Goal: Transaction & Acquisition: Purchase product/service

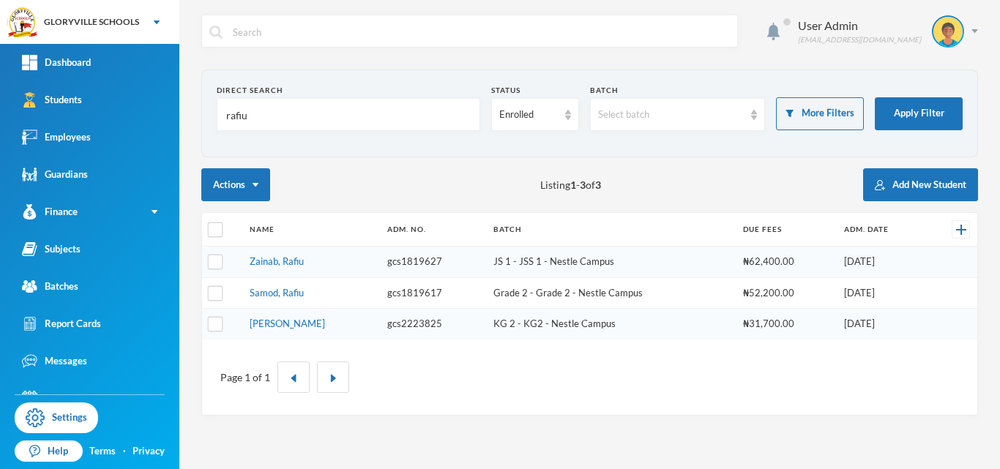
click at [435, 201] on div "Actions Listing 1 - 3 of 3 Add New Student" at bounding box center [589, 184] width 776 height 33
click at [297, 322] on link "[PERSON_NAME]" at bounding box center [287, 324] width 75 height 12
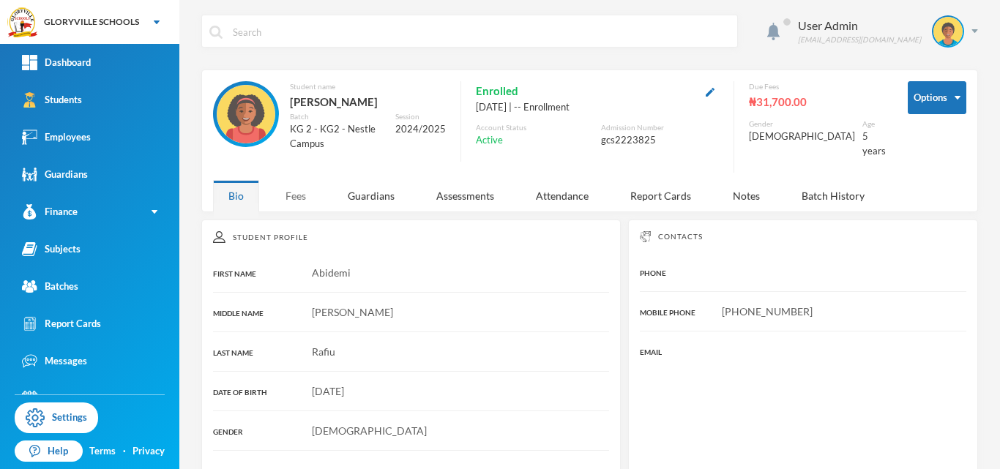
click at [291, 192] on div "Fees" at bounding box center [295, 195] width 51 height 31
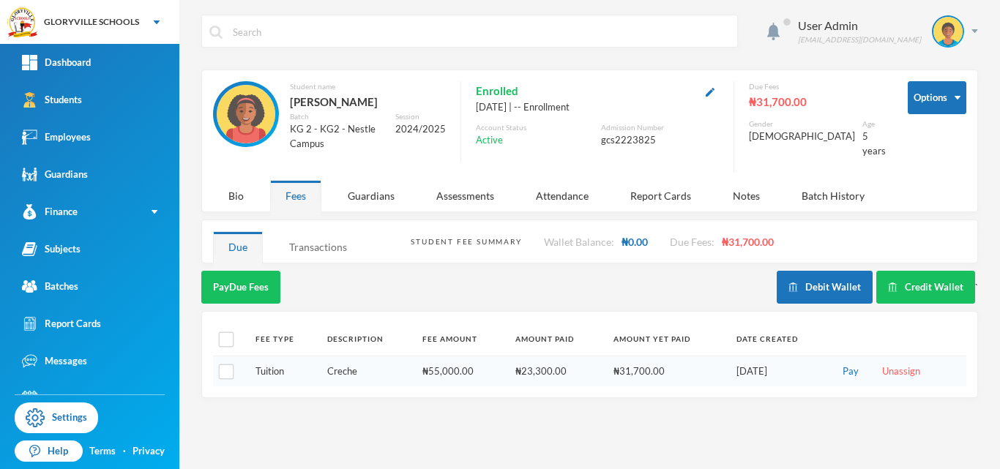
click at [289, 236] on div "Transactions" at bounding box center [318, 246] width 89 height 31
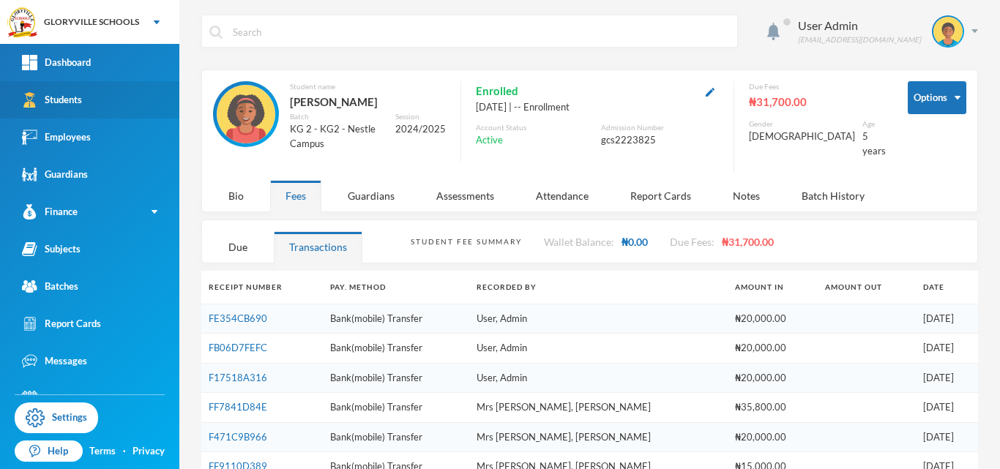
click at [80, 94] on div "Students" at bounding box center [52, 99] width 60 height 15
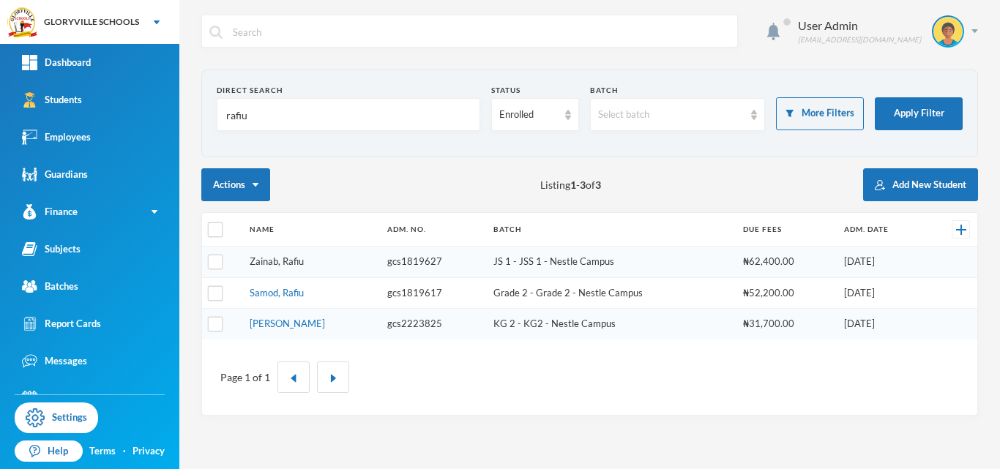
click at [280, 263] on link "Zainab, Rafiu" at bounding box center [277, 261] width 54 height 12
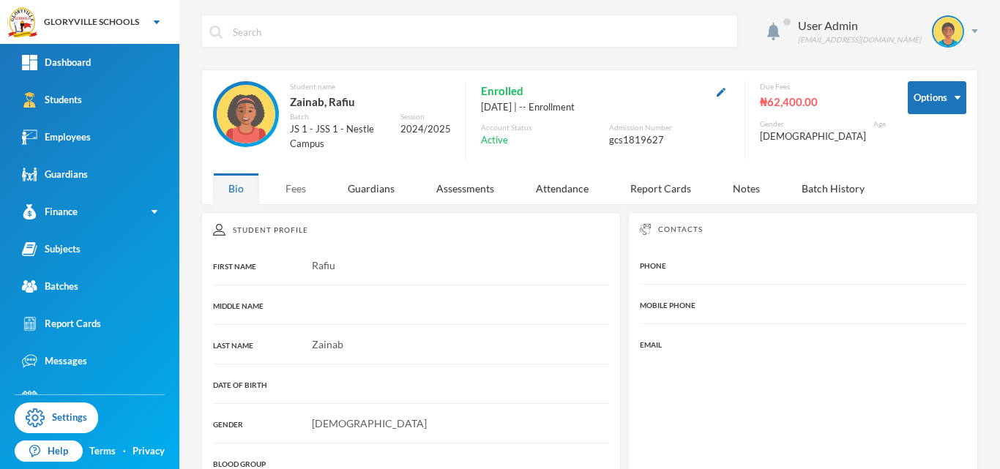
click at [297, 201] on div "Fees" at bounding box center [295, 188] width 51 height 31
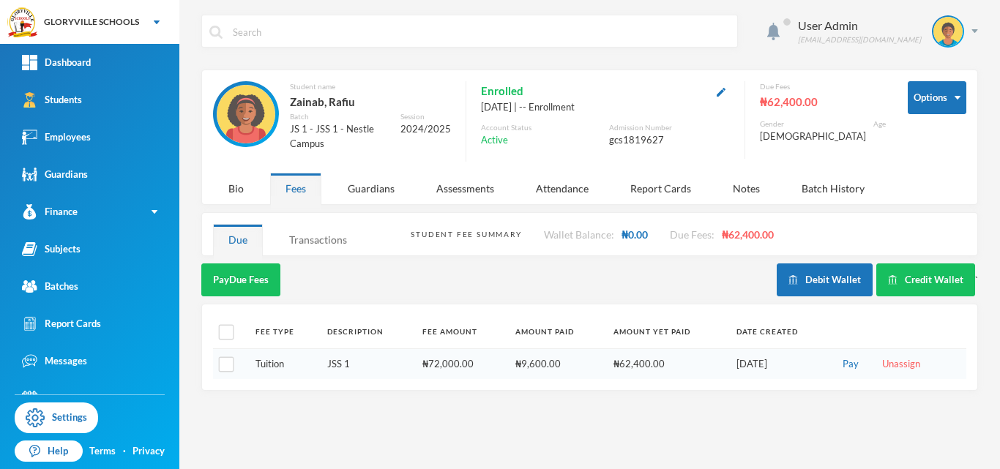
click at [312, 244] on div "Transactions" at bounding box center [318, 239] width 89 height 31
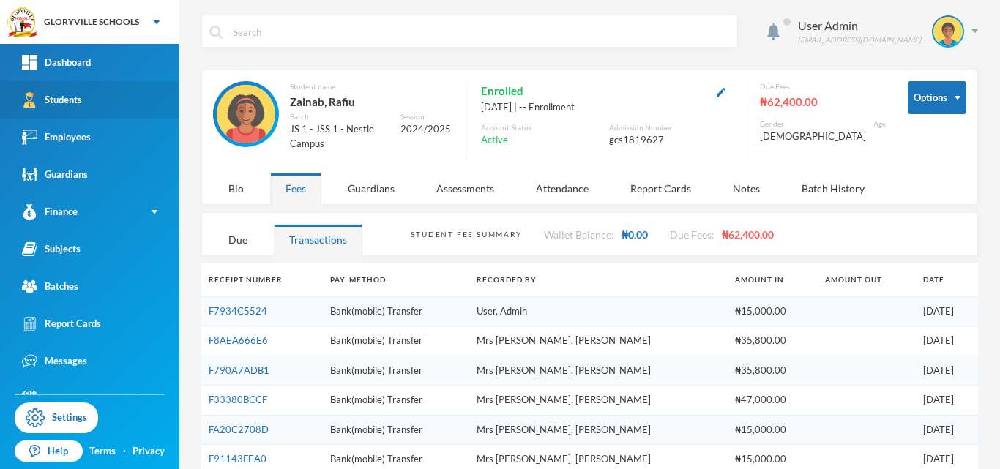
click at [97, 89] on link "Students" at bounding box center [89, 99] width 179 height 37
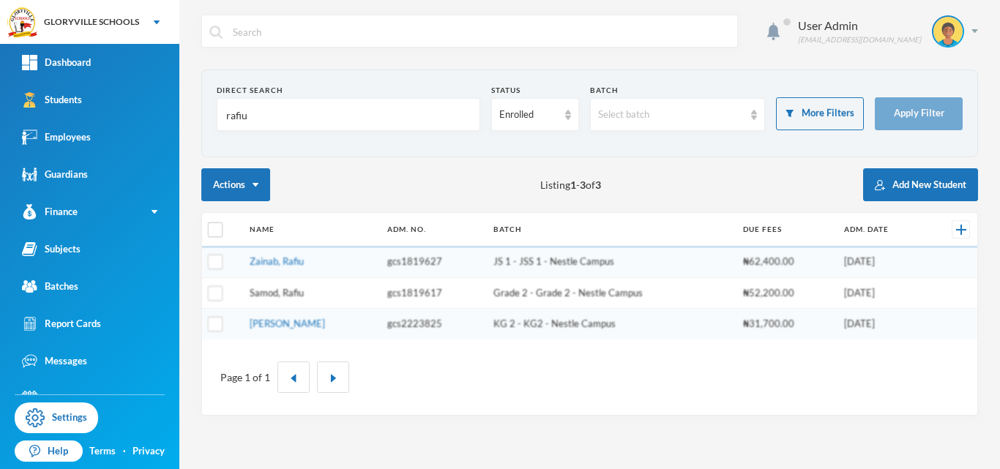
click at [286, 290] on link "Samod, Rafiu" at bounding box center [277, 293] width 54 height 12
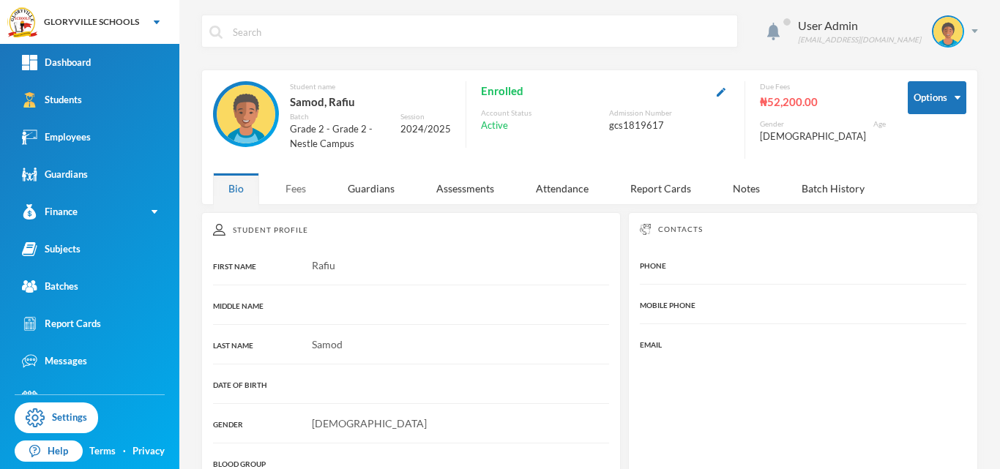
click at [282, 192] on div "Fees" at bounding box center [295, 188] width 51 height 31
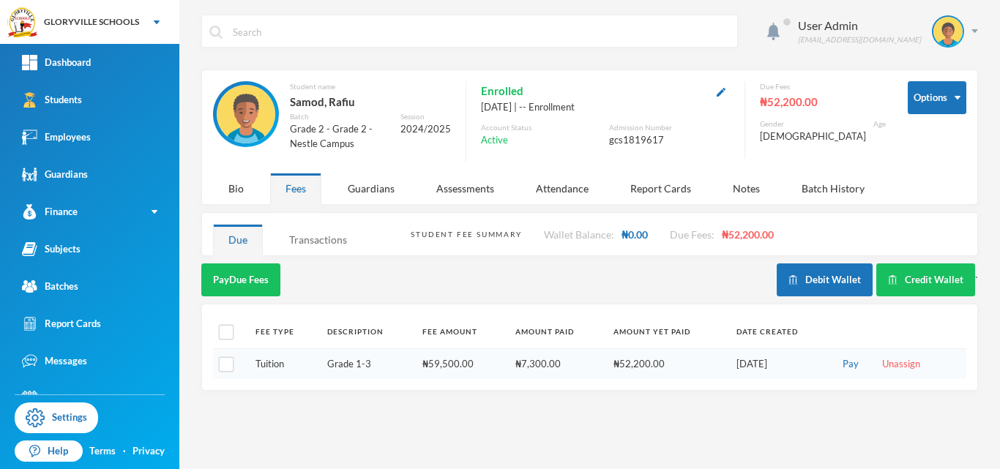
click at [307, 236] on div "Transactions" at bounding box center [318, 239] width 89 height 31
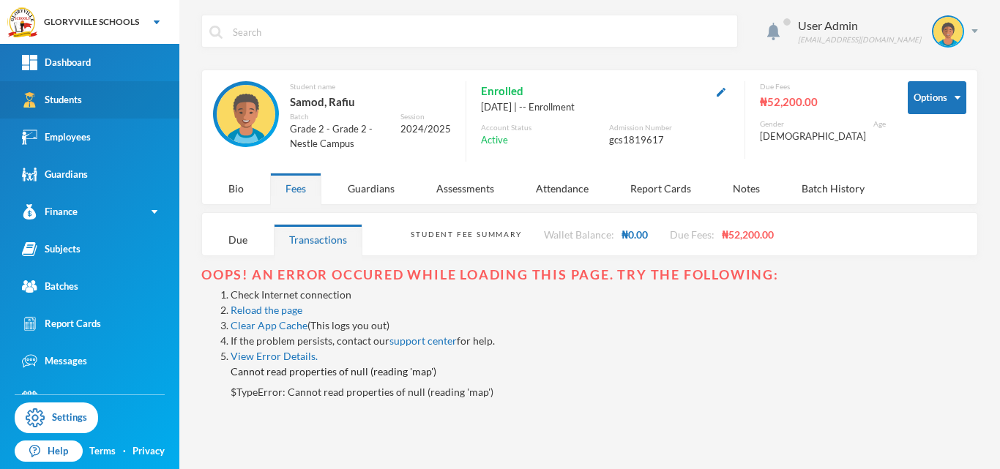
click at [99, 82] on link "Students" at bounding box center [89, 99] width 179 height 37
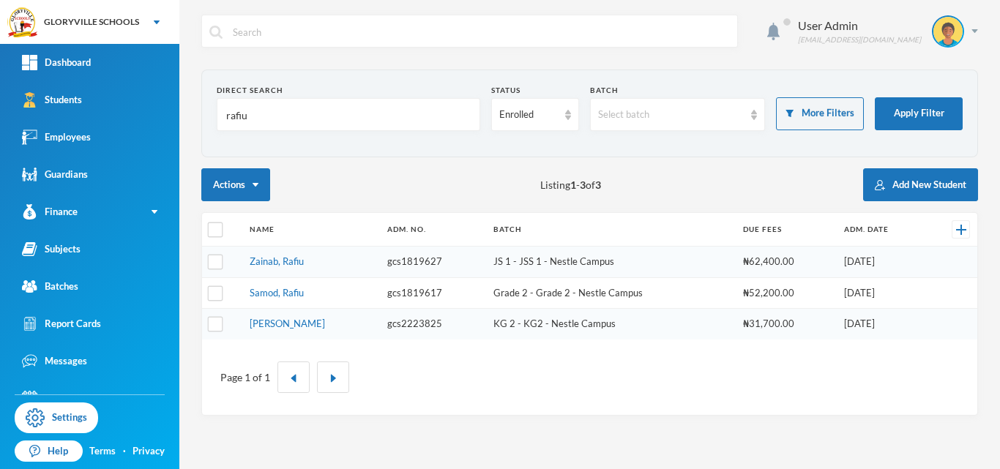
click at [373, 319] on td "[PERSON_NAME]" at bounding box center [311, 324] width 138 height 31
click at [265, 291] on link "Samod, Rafiu" at bounding box center [277, 293] width 54 height 12
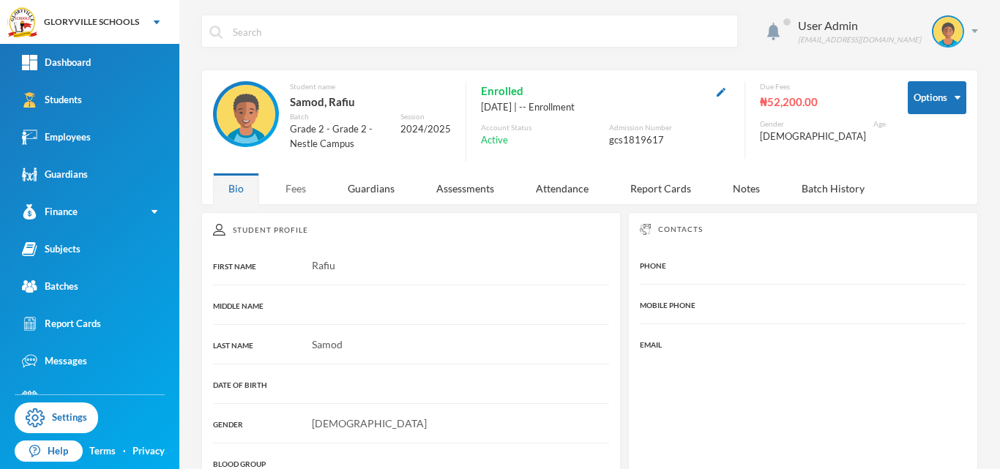
click at [294, 184] on div "Fees" at bounding box center [295, 188] width 51 height 31
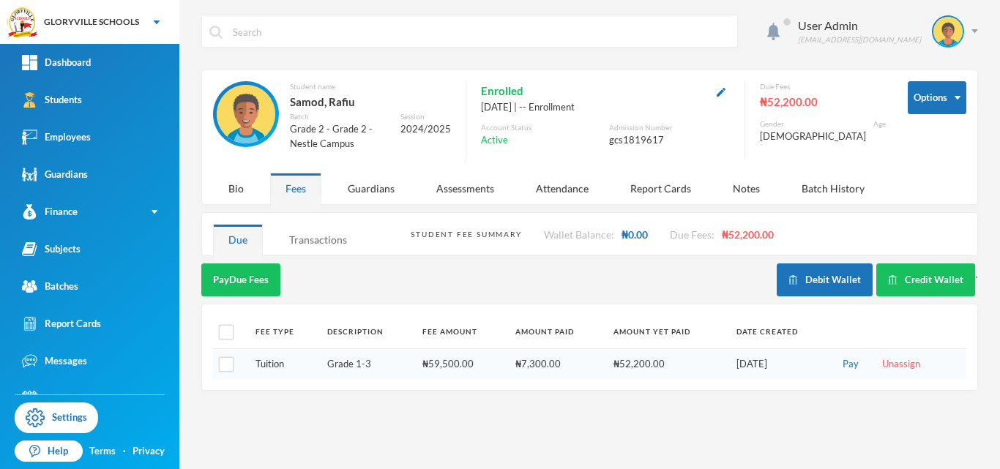
click at [315, 236] on div "Transactions" at bounding box center [318, 239] width 89 height 31
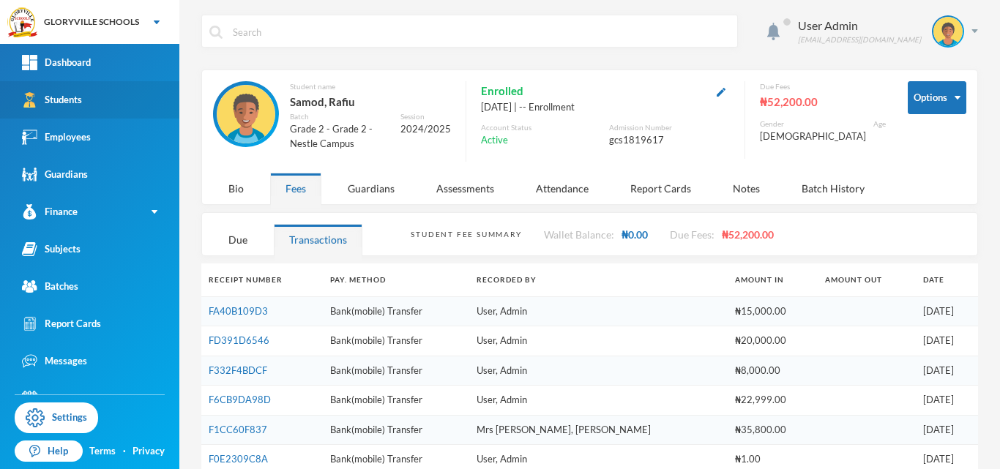
click at [34, 96] on img at bounding box center [29, 99] width 15 height 15
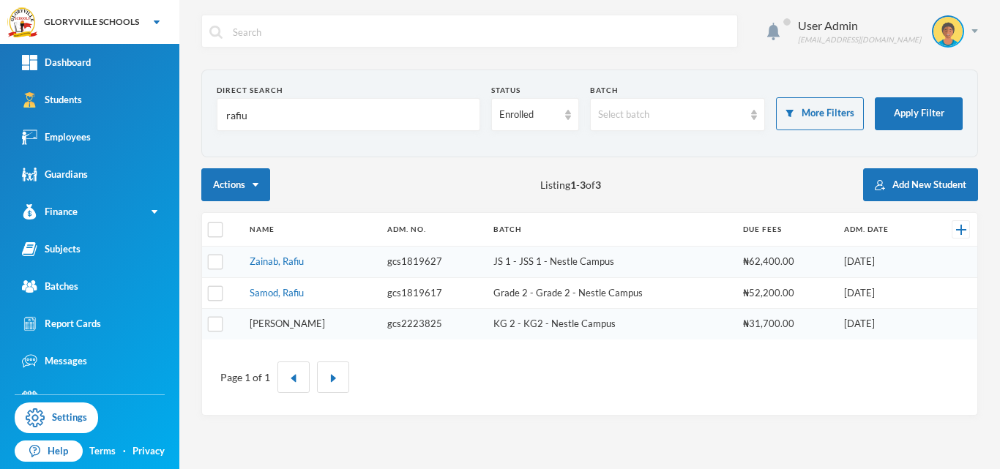
click at [291, 326] on link "[PERSON_NAME]" at bounding box center [287, 324] width 75 height 12
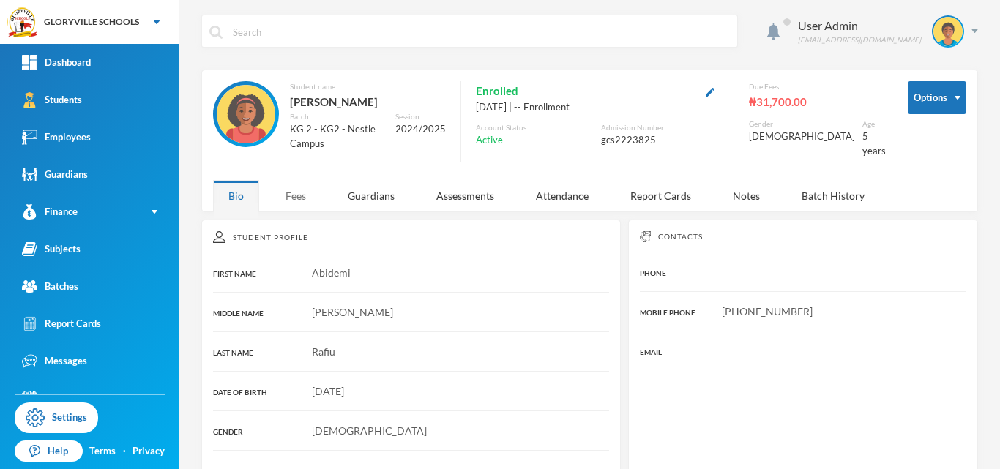
click at [296, 196] on div "Fees" at bounding box center [295, 195] width 51 height 31
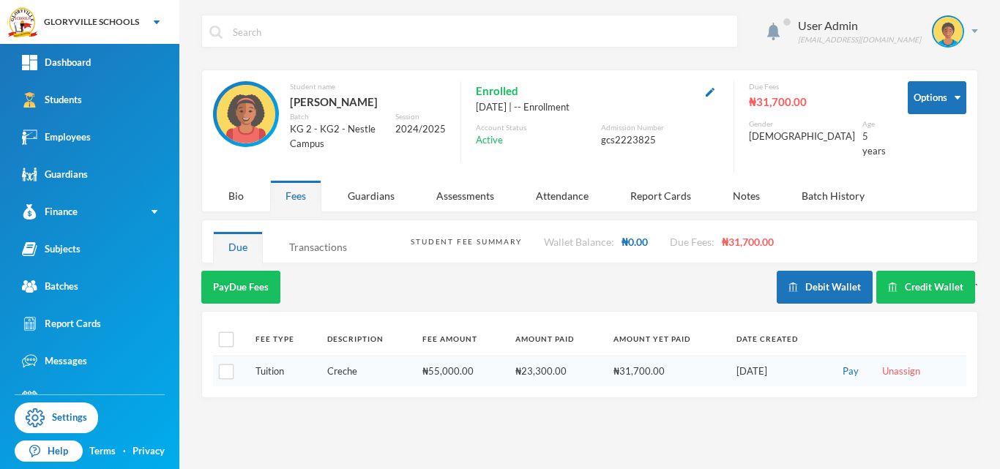
click at [307, 234] on div "Transactions" at bounding box center [318, 246] width 89 height 31
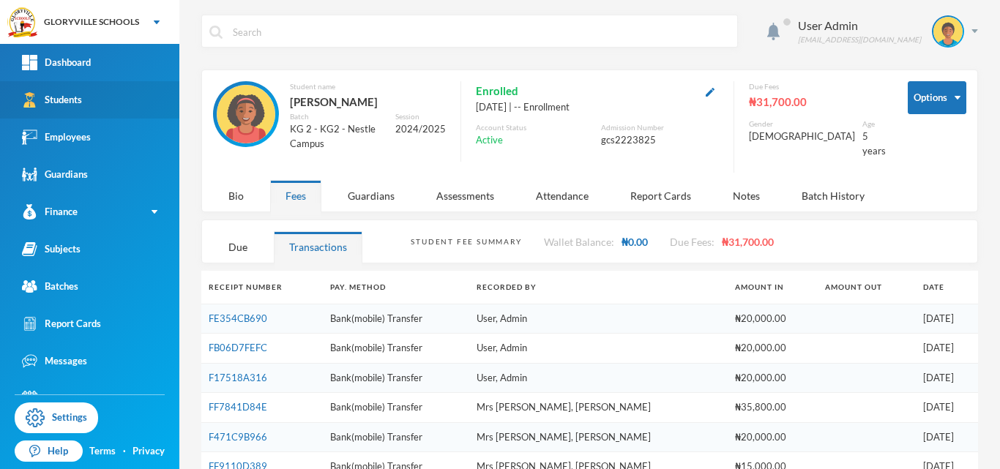
click at [64, 105] on div "Students" at bounding box center [52, 99] width 60 height 15
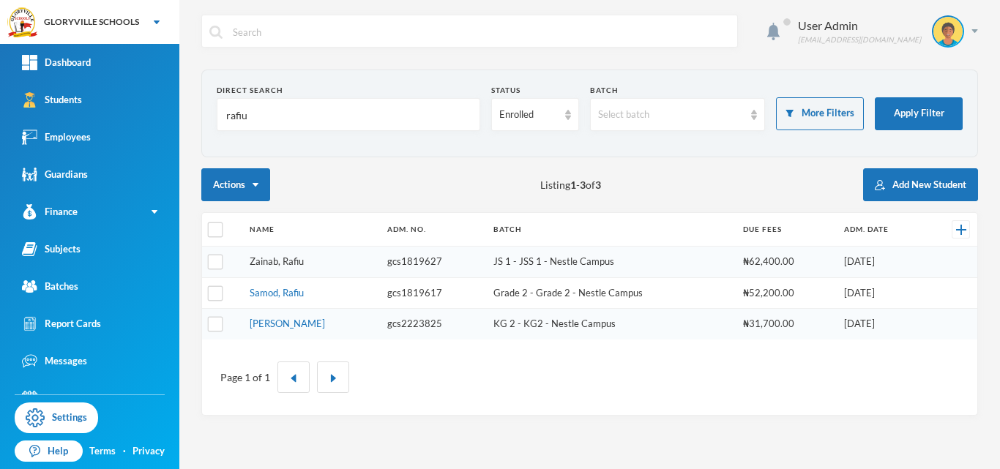
click at [284, 263] on link "Zainab, Rafiu" at bounding box center [277, 261] width 54 height 12
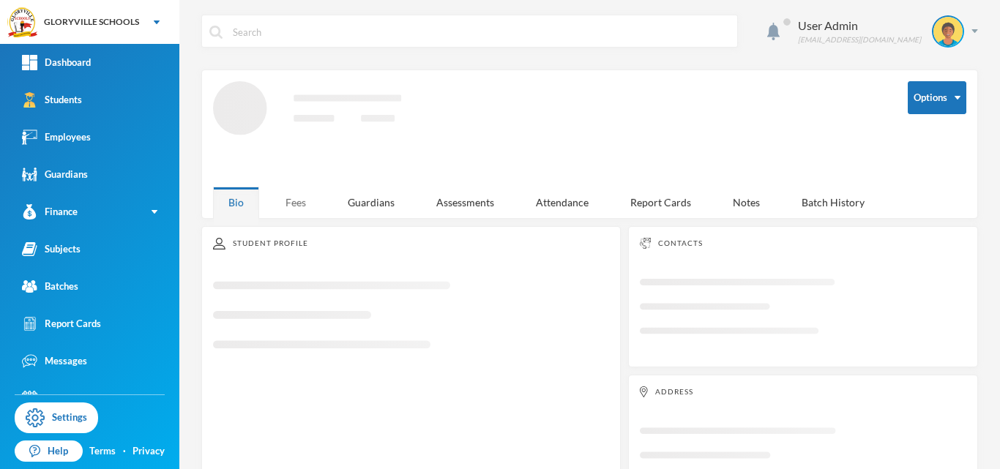
click at [299, 202] on div "Fees" at bounding box center [295, 202] width 51 height 31
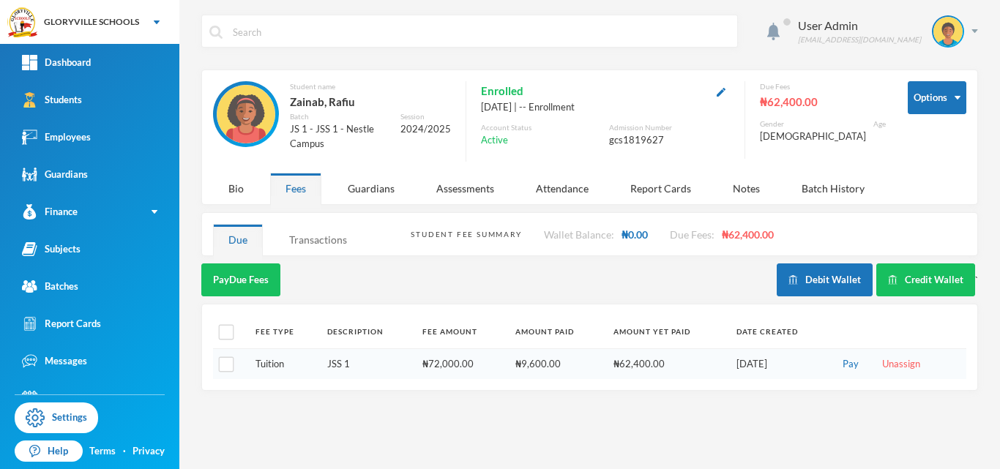
click at [305, 238] on div "Transactions" at bounding box center [318, 239] width 89 height 31
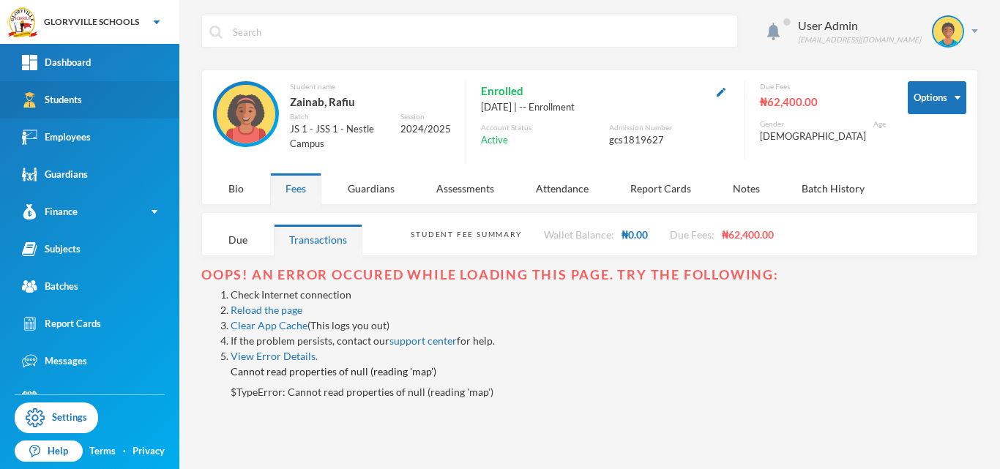
click at [80, 108] on link "Students" at bounding box center [89, 99] width 179 height 37
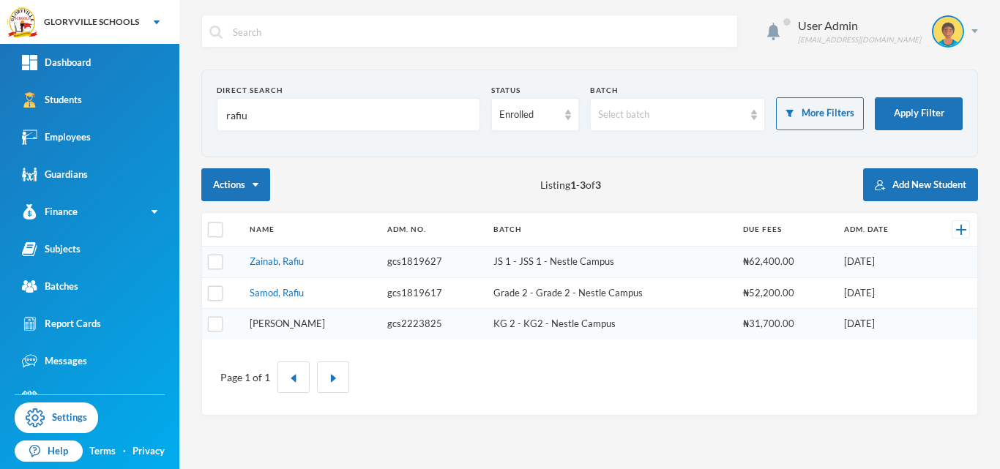
click at [310, 326] on link "[PERSON_NAME]" at bounding box center [287, 324] width 75 height 12
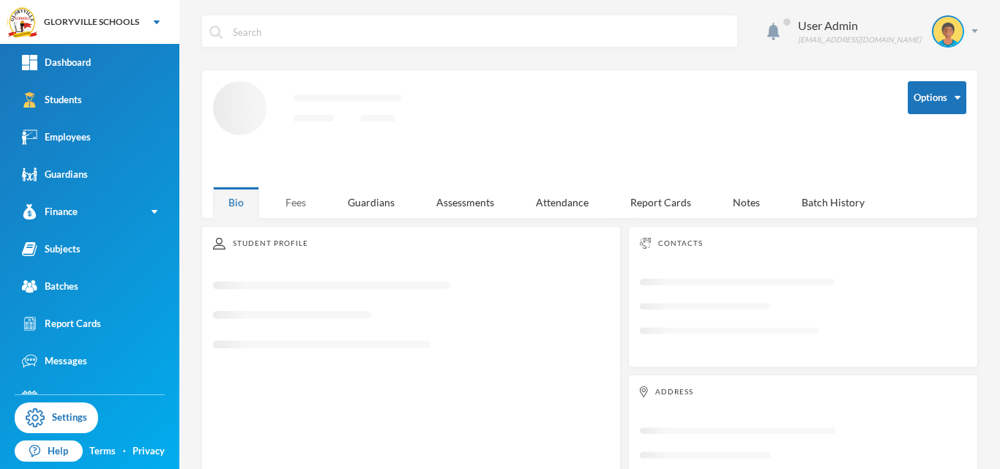
click at [306, 201] on div "Fees" at bounding box center [295, 202] width 51 height 31
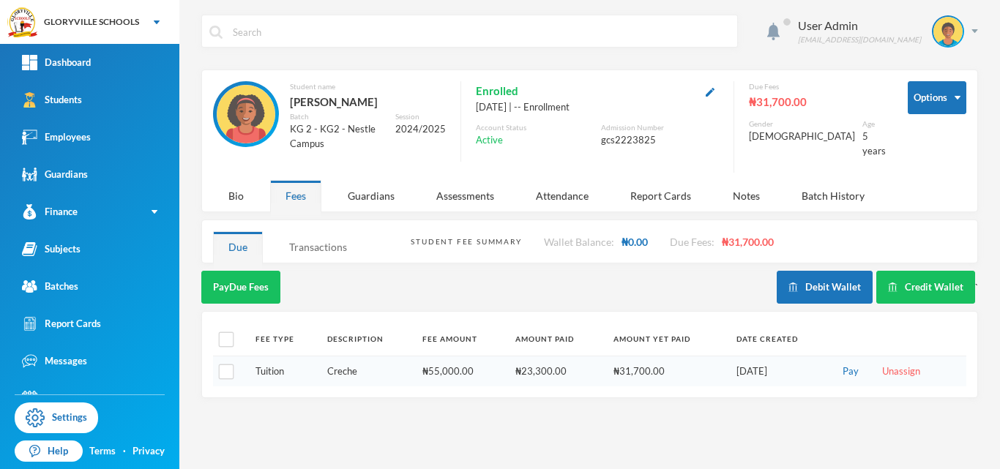
click at [321, 237] on div "Transactions" at bounding box center [318, 246] width 89 height 31
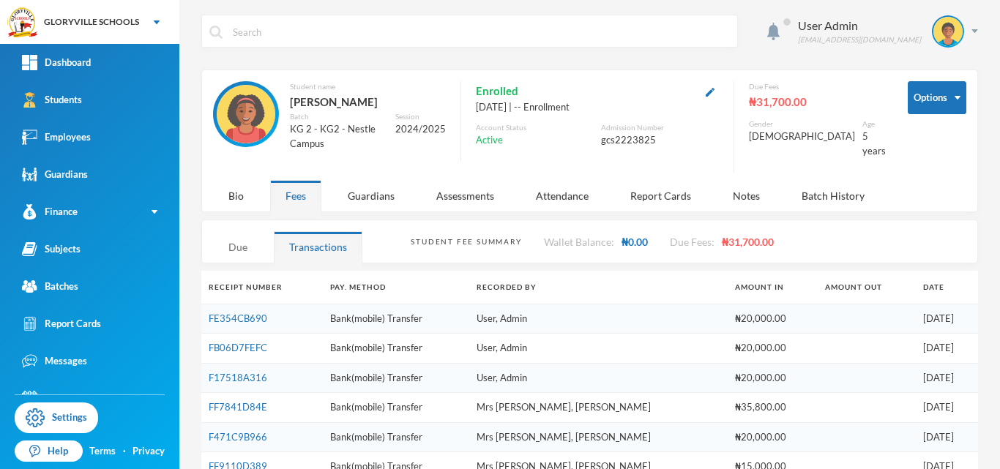
click at [226, 239] on div "Due" at bounding box center [238, 246] width 50 height 31
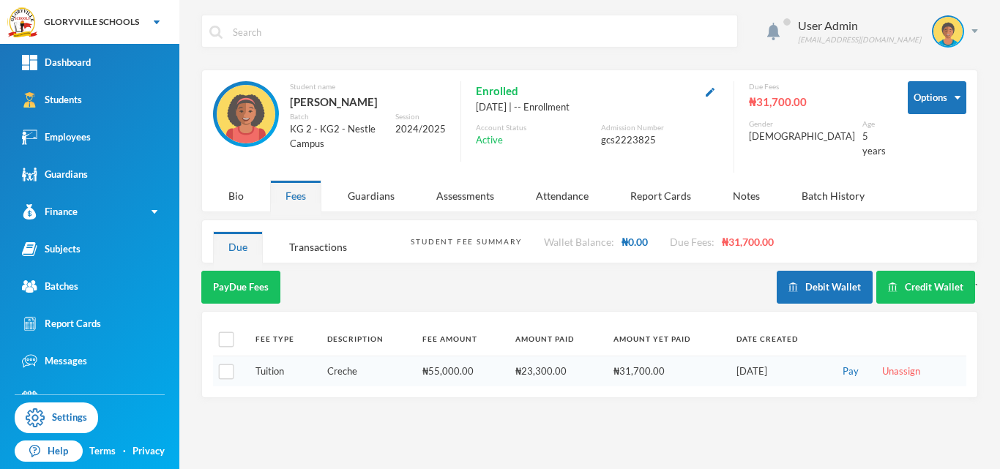
click at [400, 383] on div "Fee Type Description Fee Amount Amount Paid Amount Yet Paid Date Created Tuitio…" at bounding box center [589, 354] width 776 height 87
click at [249, 284] on button "Pay Due Fees" at bounding box center [240, 287] width 79 height 33
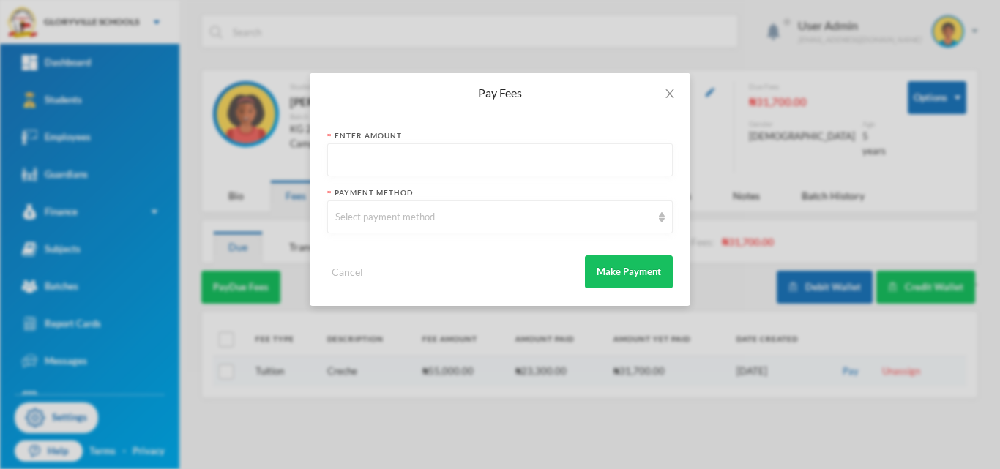
click at [432, 166] on input "text" at bounding box center [499, 160] width 329 height 33
type input "10000"
click at [372, 228] on div "Select payment method" at bounding box center [499, 217] width 345 height 33
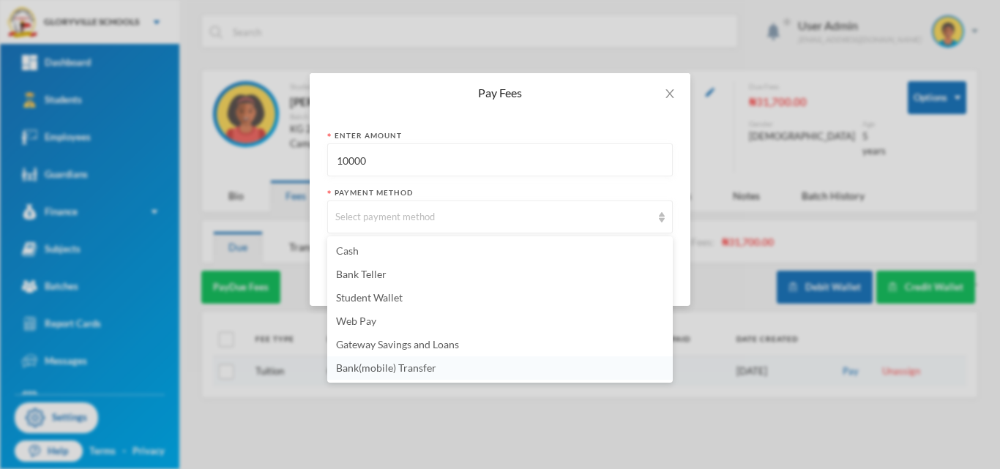
click at [388, 362] on span "Bank(mobile) Transfer" at bounding box center [386, 367] width 100 height 12
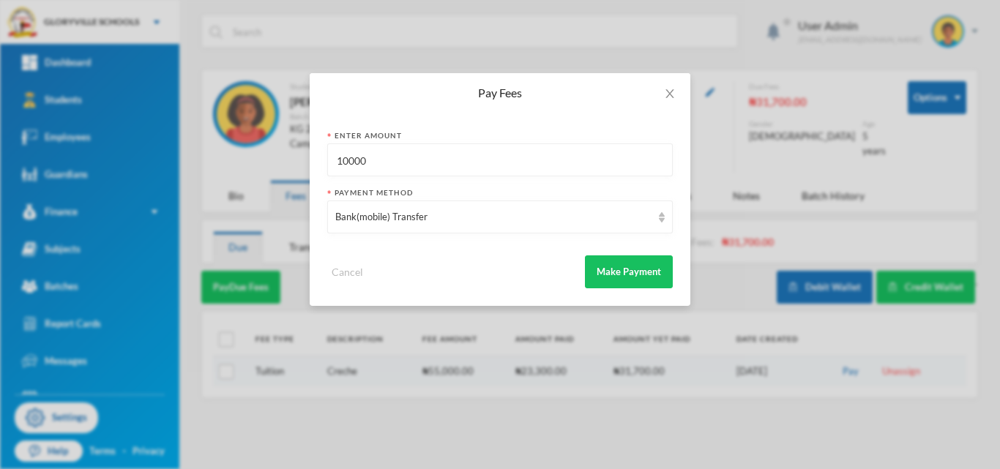
click at [388, 362] on div "Pay Fees Enter Amount 10000 Payment Method Bank(mobile) Transfer Cancel Make Pa…" at bounding box center [500, 234] width 1000 height 469
click at [622, 262] on button "Make Payment" at bounding box center [629, 271] width 88 height 33
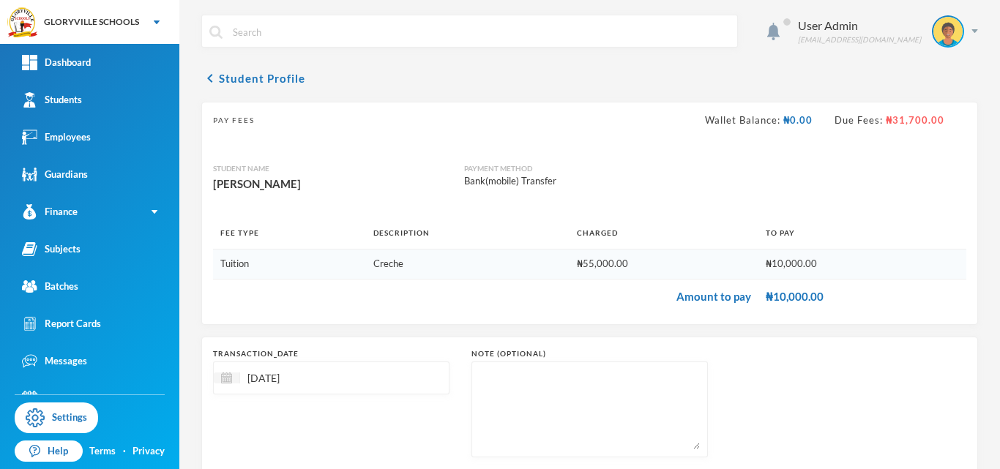
scroll to position [88, 0]
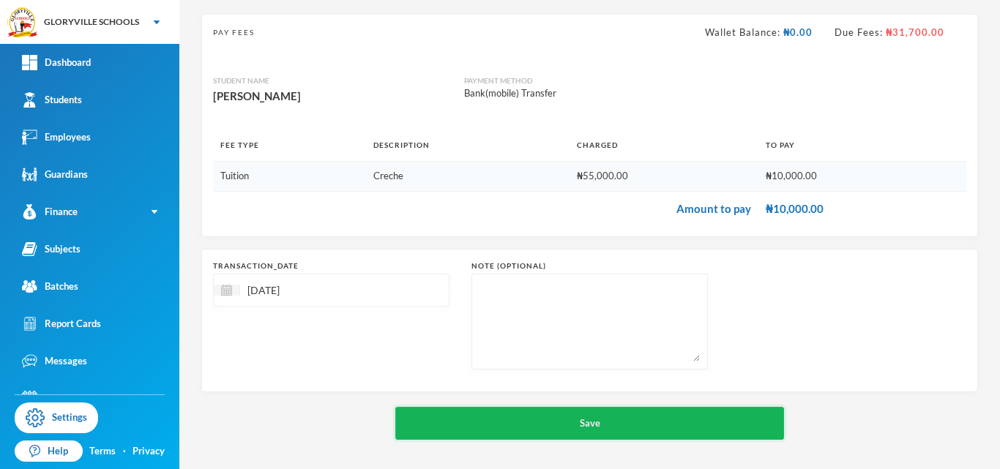
click at [626, 425] on button "Save" at bounding box center [589, 423] width 389 height 33
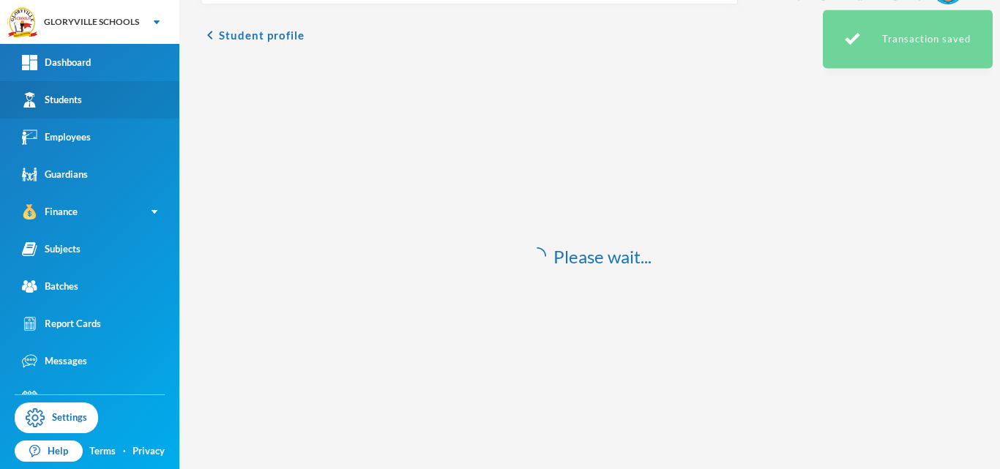
scroll to position [43, 0]
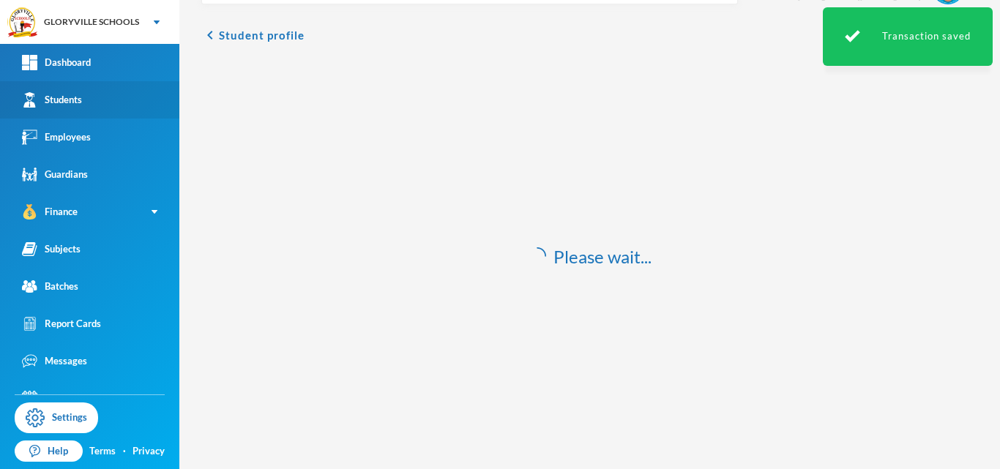
click at [110, 97] on link "Students" at bounding box center [89, 99] width 179 height 37
